Goal: Navigation & Orientation: Go to known website

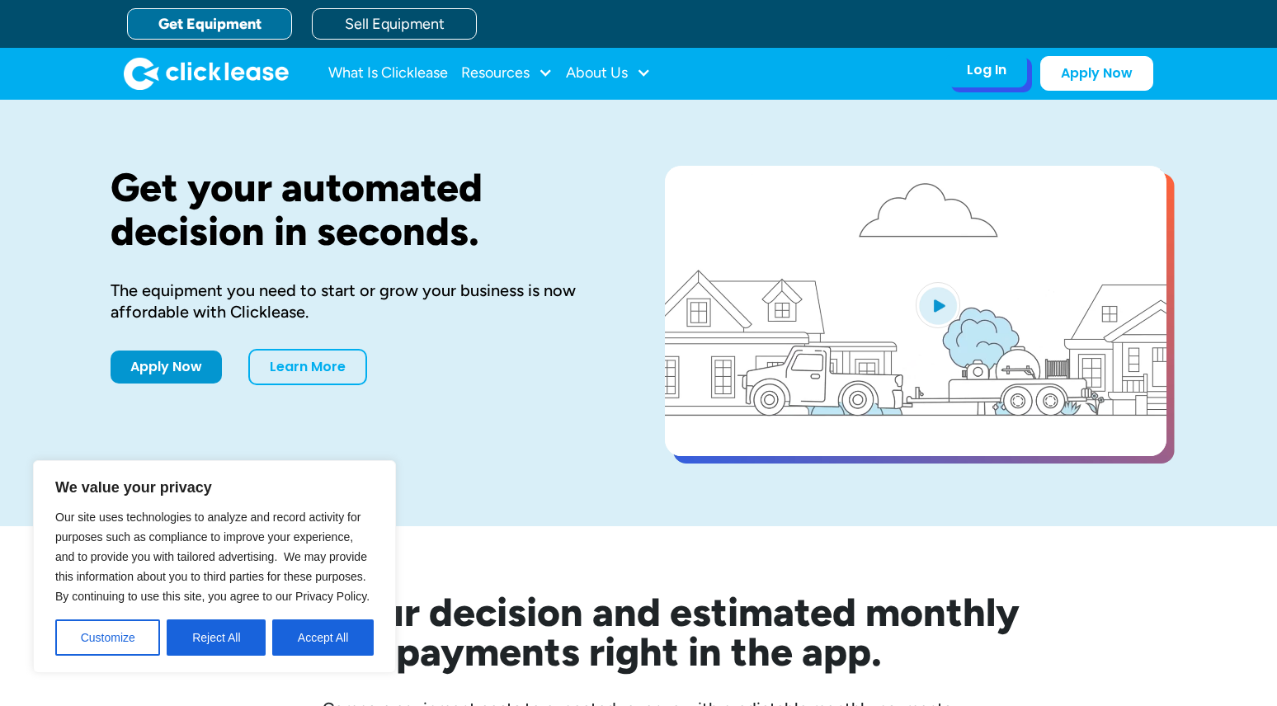
click at [998, 79] on div "Log In Account login I use Clicklease to get my equipment Partner Portal I offe…" at bounding box center [986, 70] width 81 height 35
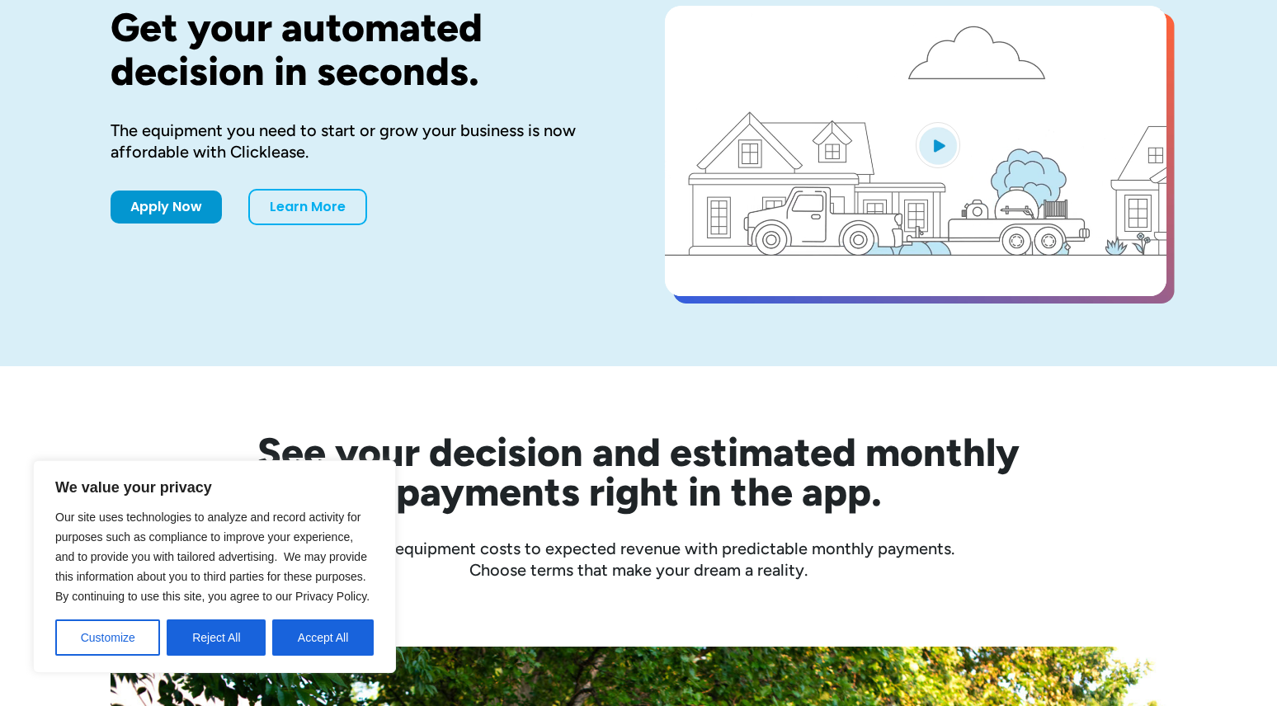
scroll to position [577, 0]
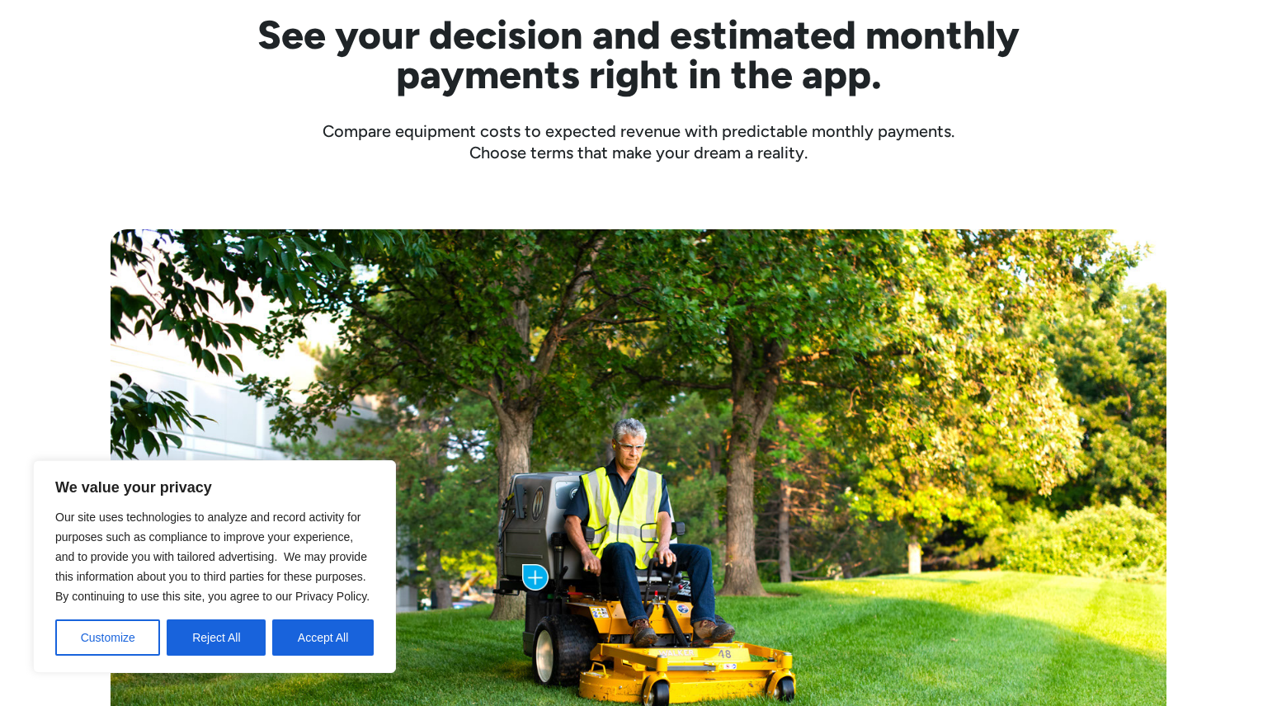
click at [228, 623] on button "Reject All" at bounding box center [216, 638] width 99 height 36
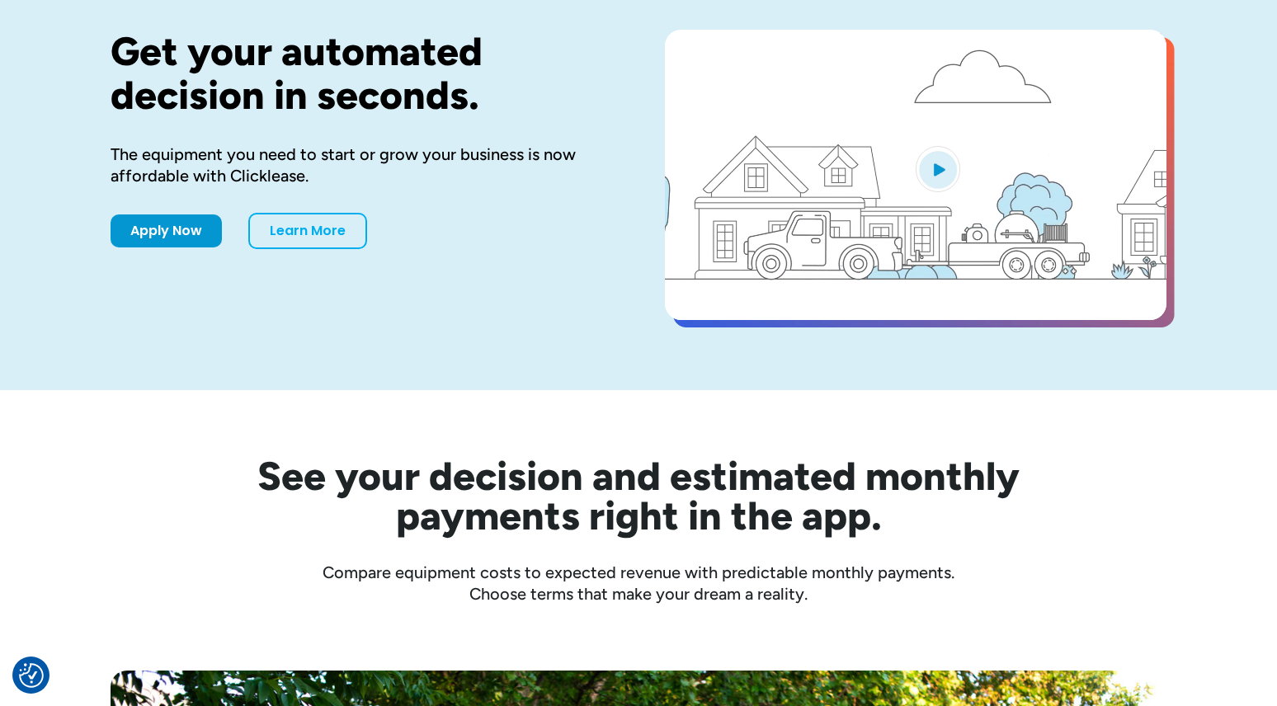
scroll to position [0, 0]
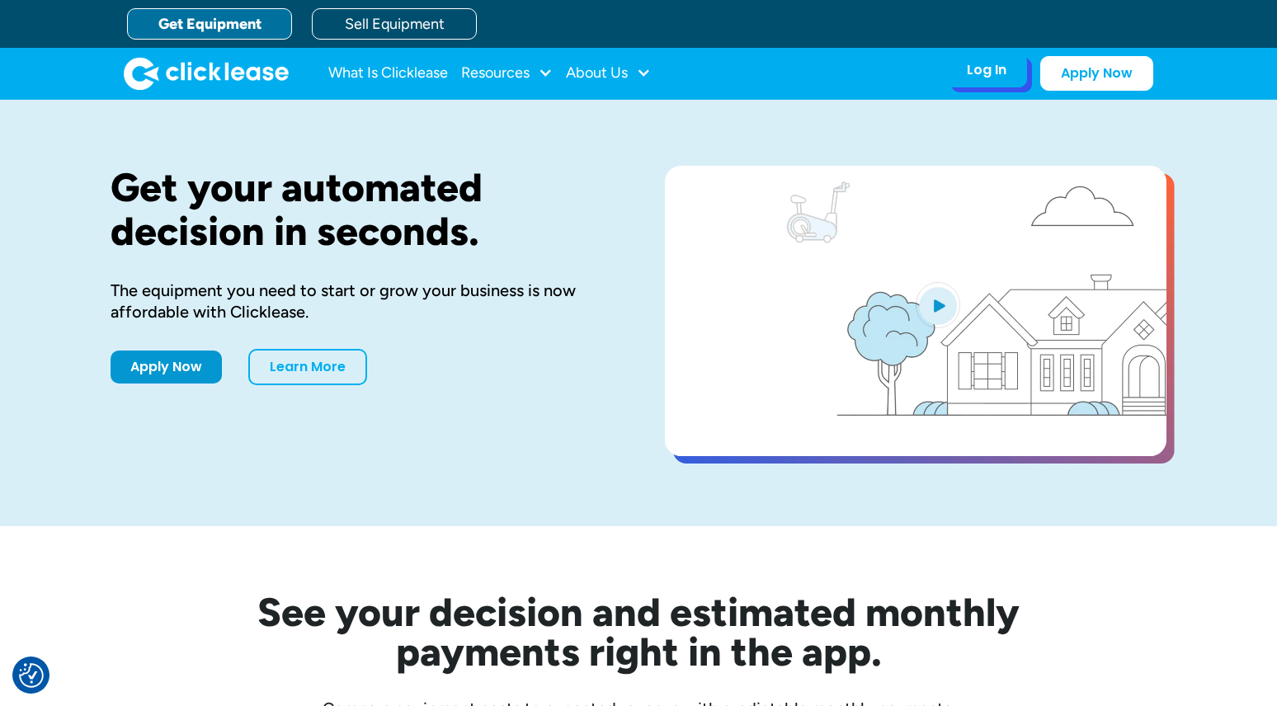
click at [982, 73] on div "Log In" at bounding box center [987, 70] width 40 height 16
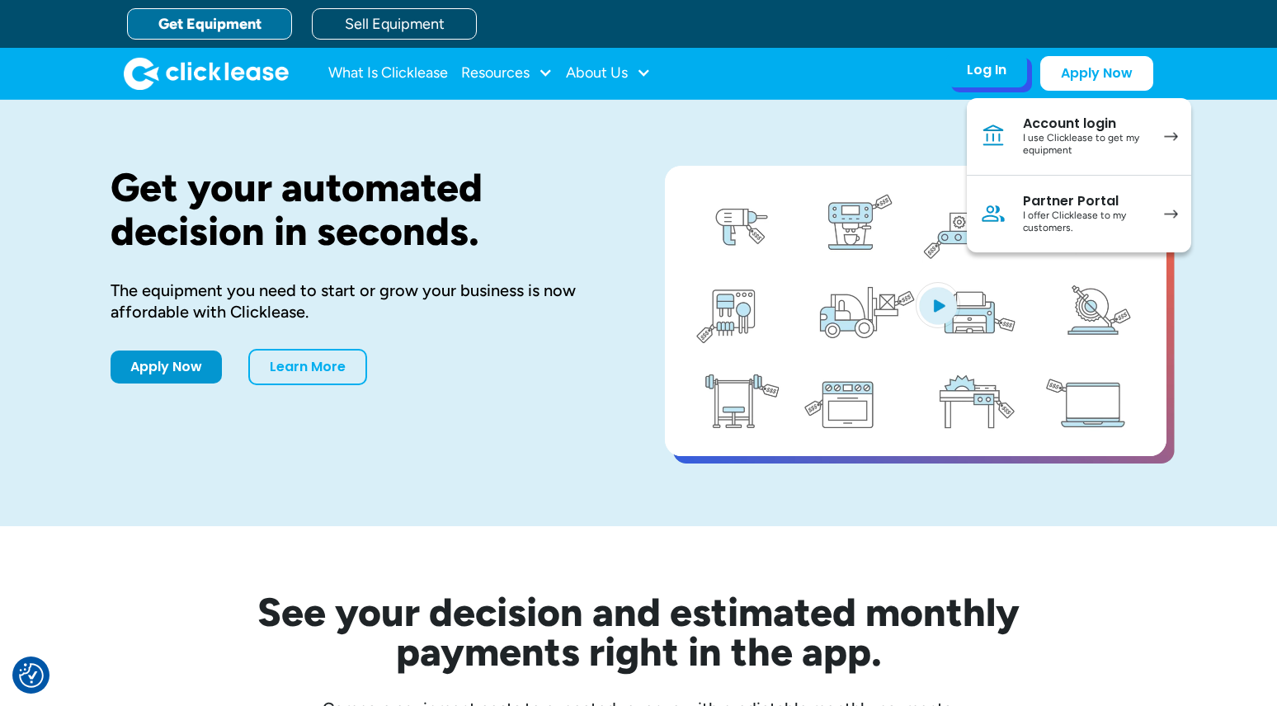
click at [1083, 124] on div "Account login" at bounding box center [1085, 123] width 125 height 16
